Goal: Information Seeking & Learning: Learn about a topic

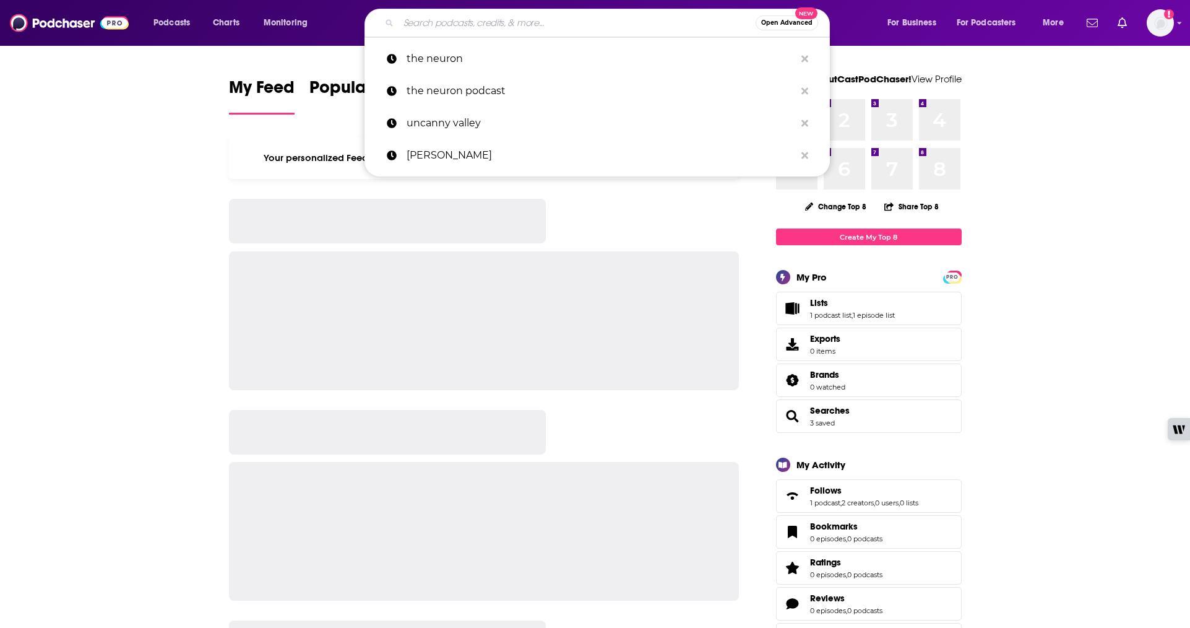
click at [421, 29] on input "Search podcasts, credits, & more..." at bounding box center [577, 23] width 357 height 20
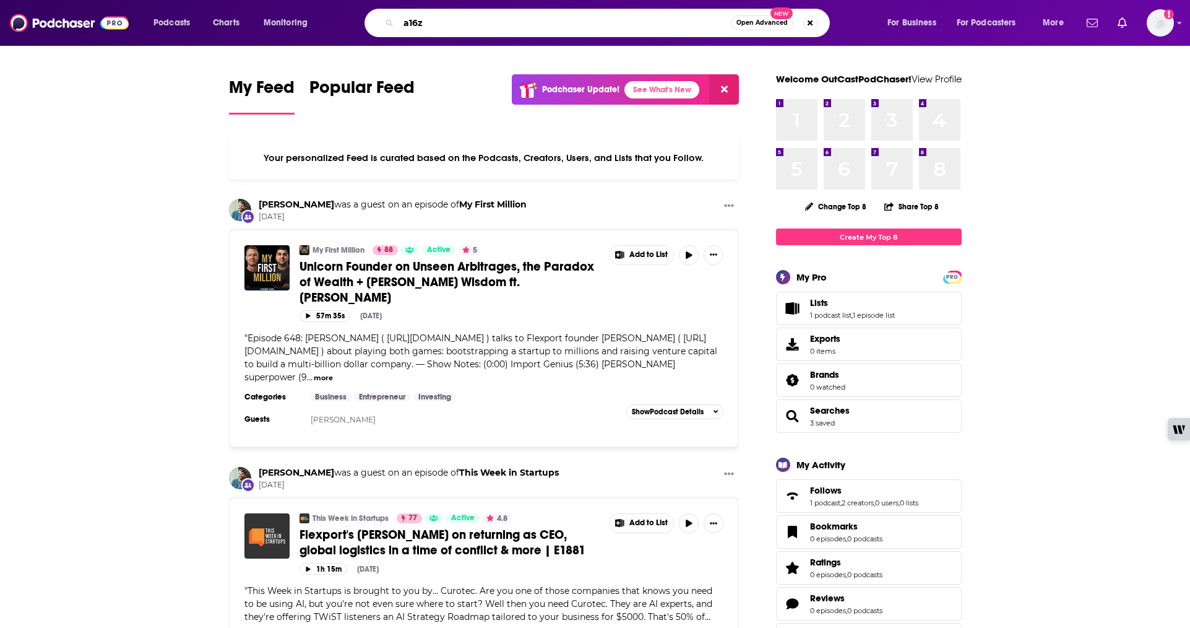
type input "a16z"
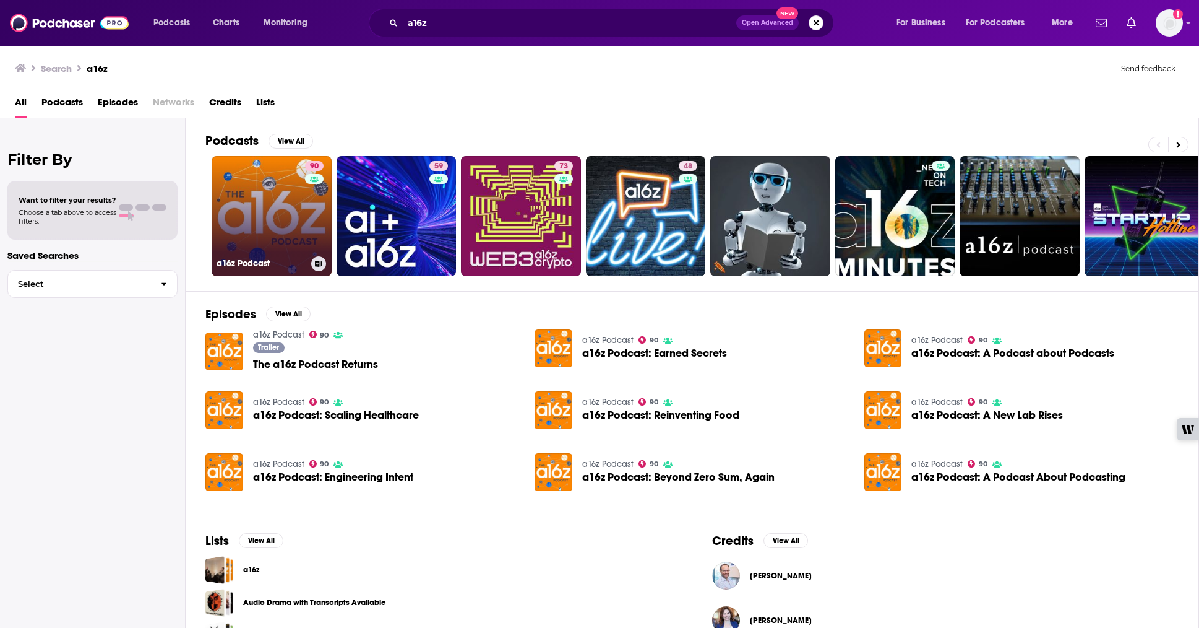
click at [260, 242] on link "90 a16z Podcast" at bounding box center [272, 216] width 120 height 120
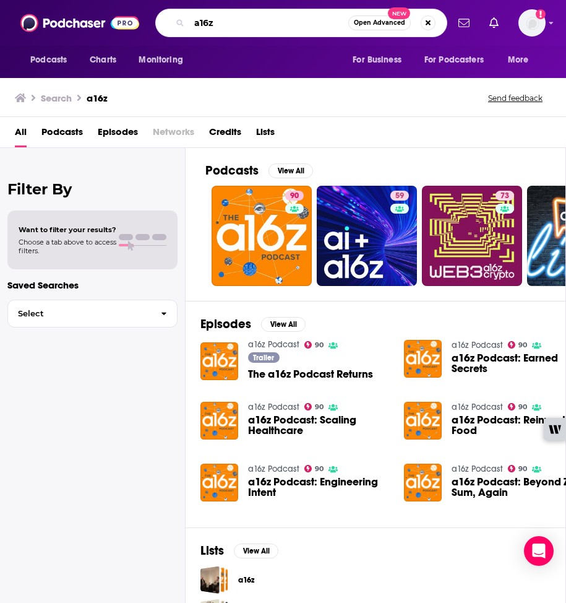
drag, startPoint x: 233, startPoint y: 25, endPoint x: 194, endPoint y: 15, distance: 40.2
click at [194, 15] on input "a16z" at bounding box center [268, 23] width 159 height 20
paste input "[PERSON_NAME]"
type input "[PERSON_NAME]"
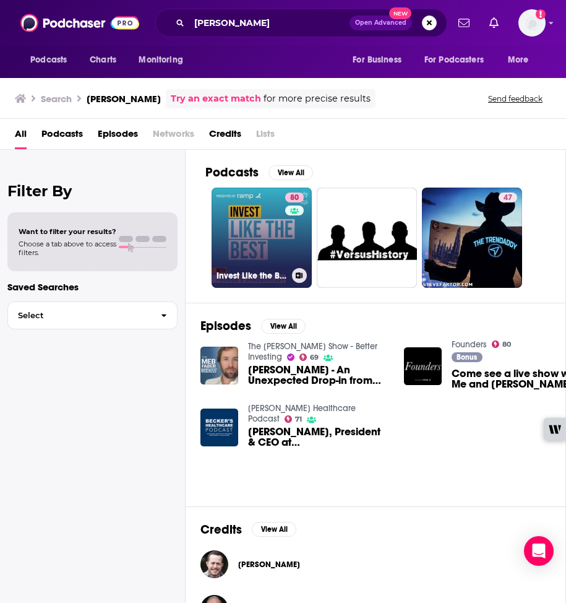
click at [296, 243] on div "80" at bounding box center [296, 229] width 22 height 75
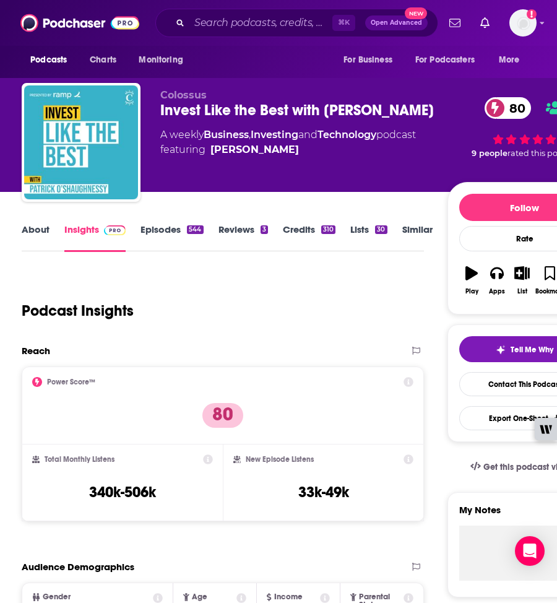
click at [168, 231] on link "Episodes 544" at bounding box center [171, 237] width 63 height 28
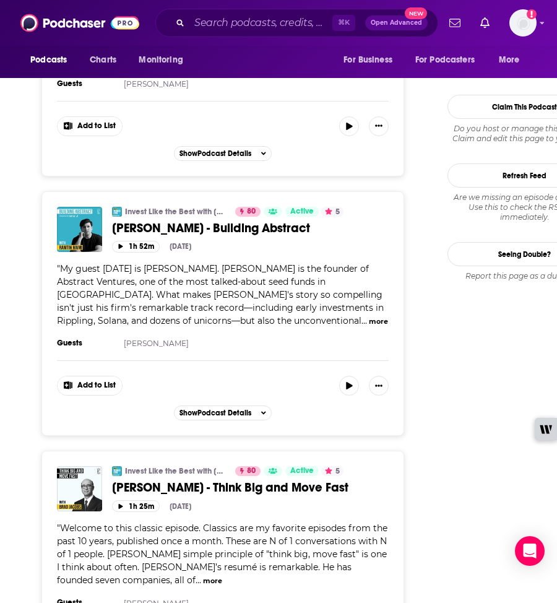
scroll to position [1608, 0]
